Goal: Navigation & Orientation: Understand site structure

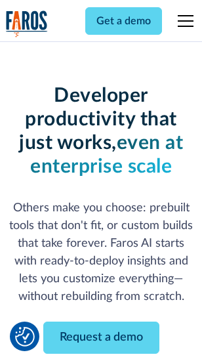
scroll to position [157, 0]
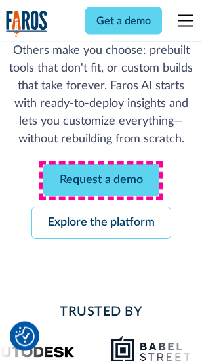
click at [101, 181] on link "Request a demo" at bounding box center [101, 181] width 116 height 32
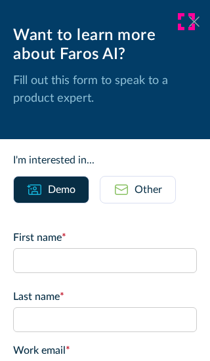
click at [189, 22] on icon at bounding box center [194, 21] width 11 height 10
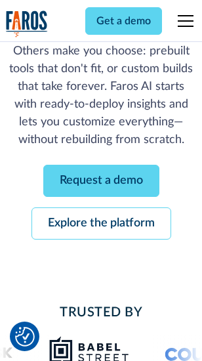
scroll to position [200, 0]
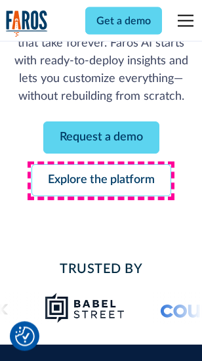
click at [101, 181] on link "Explore the platform" at bounding box center [102, 181] width 140 height 32
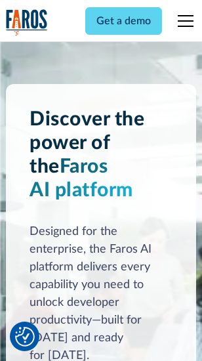
scroll to position [10008, 0]
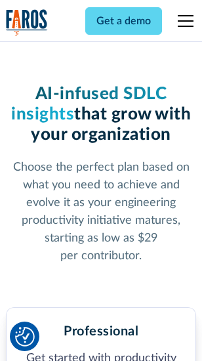
scroll to position [2082, 0]
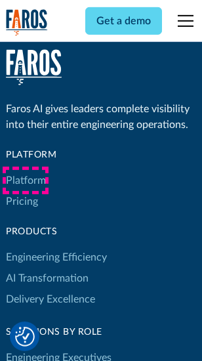
click at [26, 181] on link "Platform" at bounding box center [26, 180] width 40 height 21
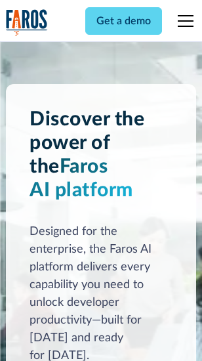
scroll to position [10429, 0]
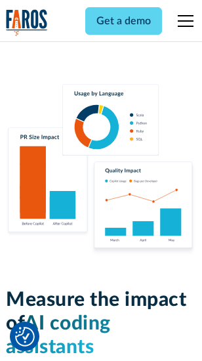
scroll to position [8202, 0]
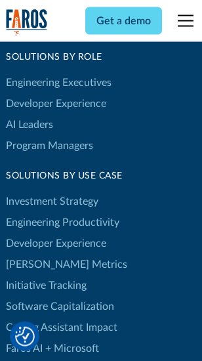
click at [39, 254] on link "[PERSON_NAME] Metrics" at bounding box center [67, 264] width 122 height 21
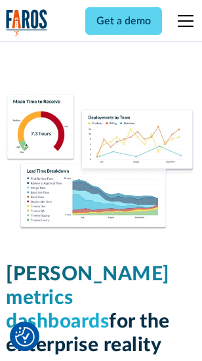
scroll to position [5816, 0]
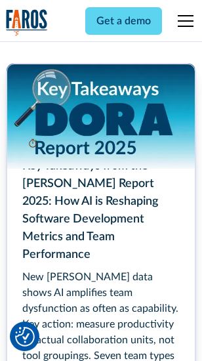
scroll to position [6016, 0]
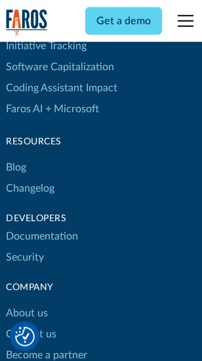
click at [30, 181] on link "Changelog" at bounding box center [30, 188] width 49 height 21
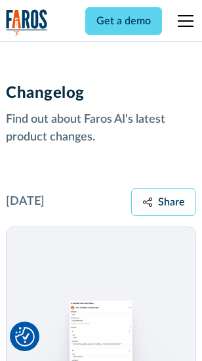
scroll to position [16110, 0]
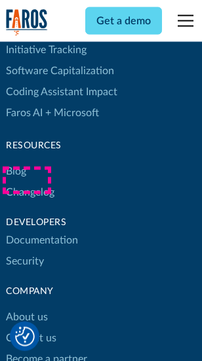
click at [26, 307] on link "About us" at bounding box center [27, 317] width 42 height 21
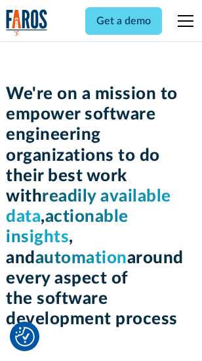
scroll to position [4543, 0]
